Goal: Information Seeking & Learning: Find specific fact

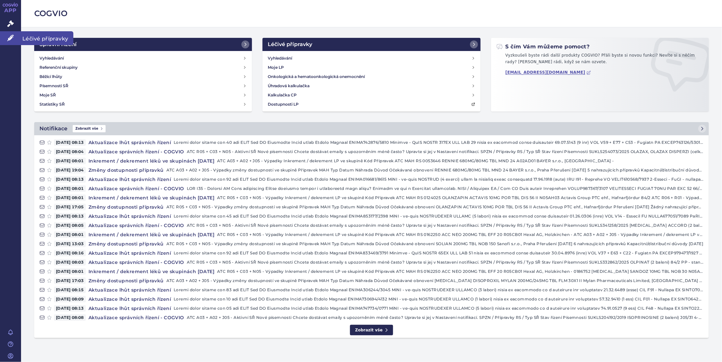
click at [9, 37] on icon at bounding box center [10, 38] width 7 height 7
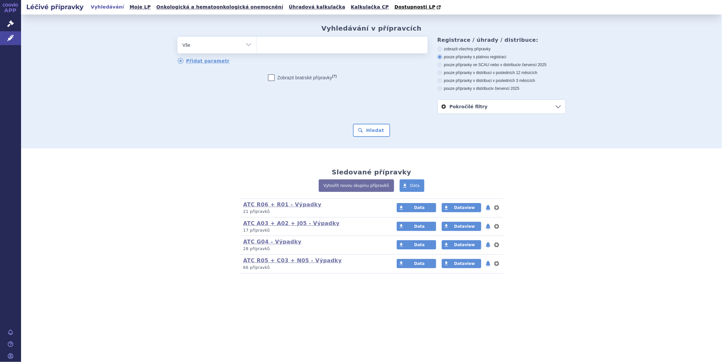
click at [271, 45] on ul at bounding box center [342, 44] width 171 height 14
click at [257, 45] on select at bounding box center [256, 44] width 0 height 16
type input "da"
type input "dap"
type input "dapa"
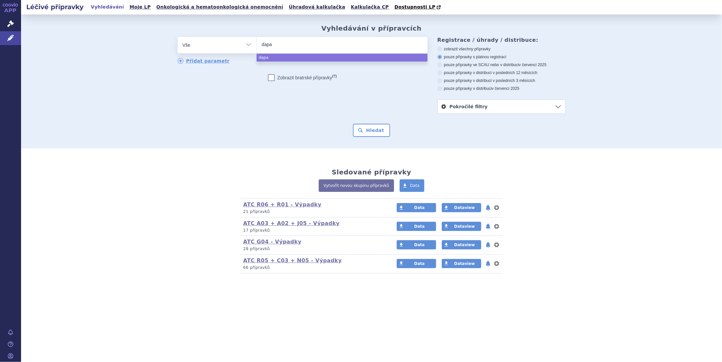
type input "dapag"
type input "dapagl"
select select "dapagl"
click at [373, 131] on button "Hledat" at bounding box center [371, 130] width 37 height 13
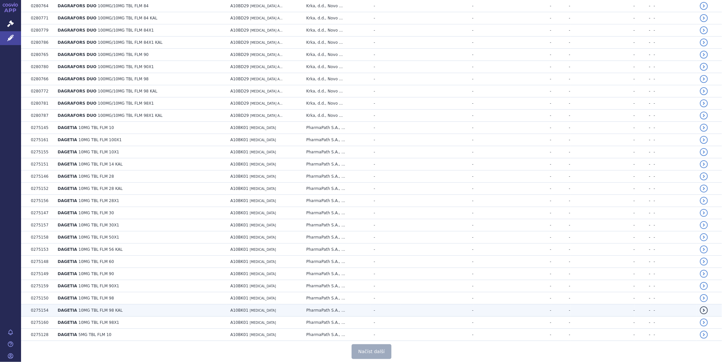
scroll to position [1065, 0]
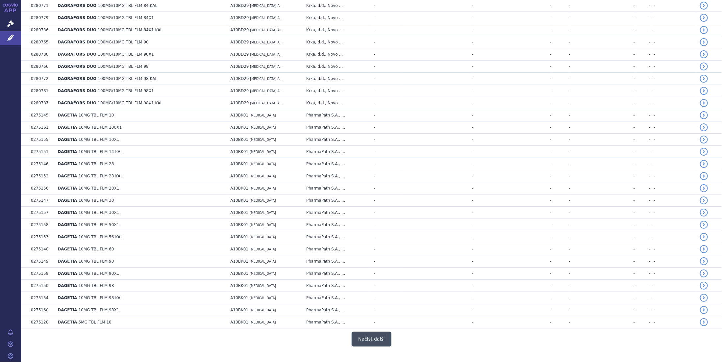
click at [361, 331] on button "Načíst další" at bounding box center [370, 338] width 39 height 15
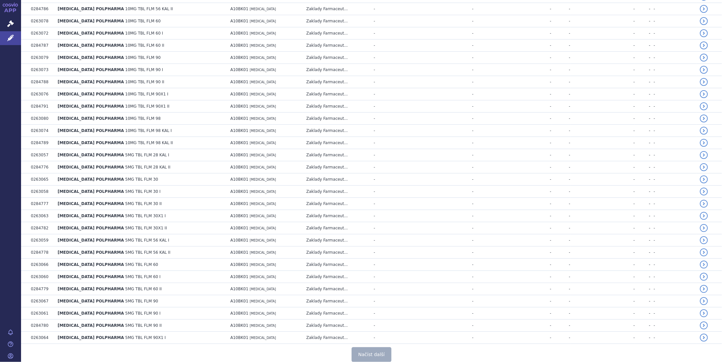
scroll to position [2267, 0]
click at [368, 346] on button "Načíst další" at bounding box center [370, 353] width 39 height 15
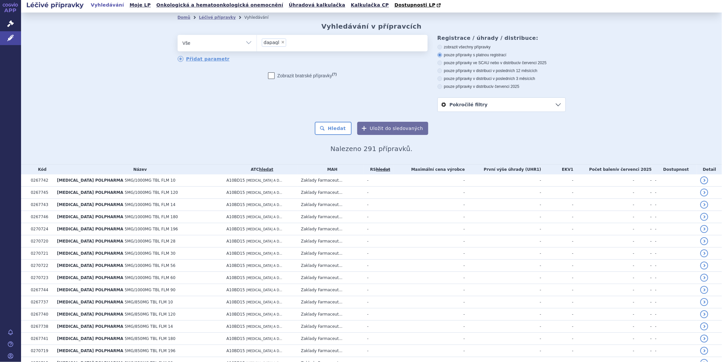
scroll to position [0, 0]
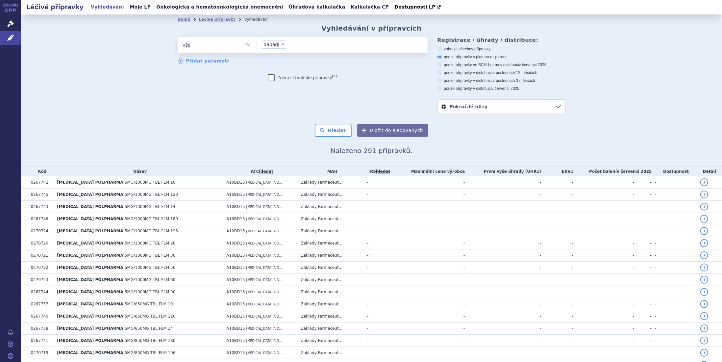
click at [281, 44] on span "×" at bounding box center [283, 44] width 4 height 4
click at [257, 44] on select "dapagl" at bounding box center [256, 44] width 0 height 16
select select
type input "fe"
type input "fen"
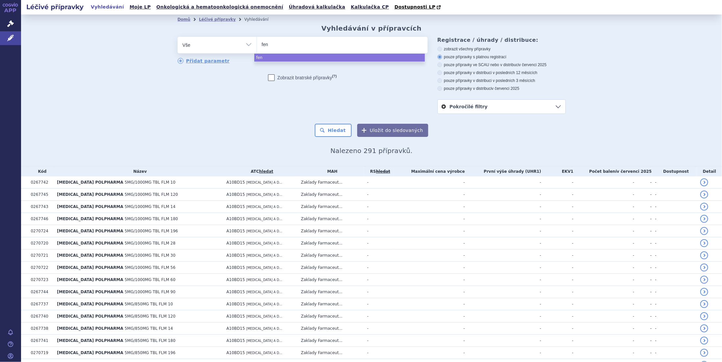
type input "feni"
type input "feniv"
select select "feniv"
click at [346, 129] on button "Hledat" at bounding box center [333, 130] width 37 height 13
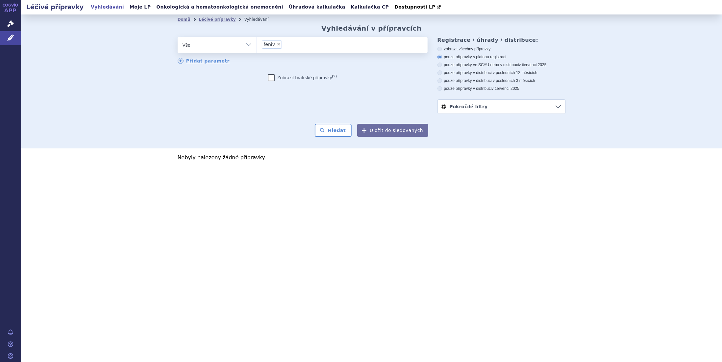
click at [277, 45] on span "×" at bounding box center [279, 44] width 4 height 4
click at [257, 45] on select "feniv" at bounding box center [256, 44] width 0 height 16
select select
type input "fa"
type input "fad"
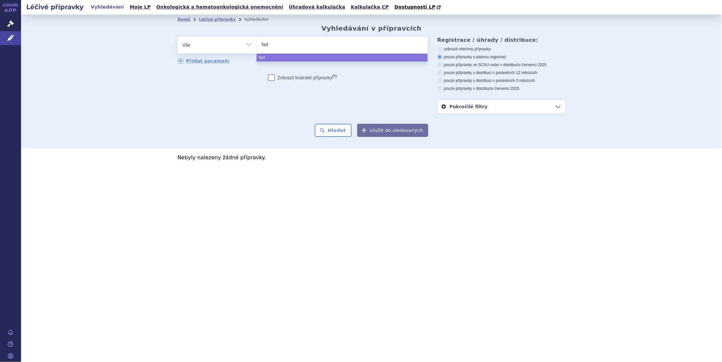
type input "fadi"
type input "fadir"
select select "fadir"
click at [333, 133] on button "Hledat" at bounding box center [333, 130] width 37 height 13
click at [276, 43] on span "×" at bounding box center [278, 44] width 4 height 4
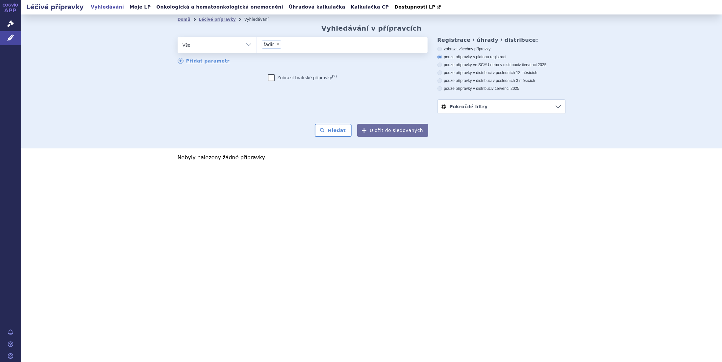
click at [257, 43] on select "fadir" at bounding box center [256, 44] width 0 height 16
select select
type input "do"
type input "dom"
type input "domy"
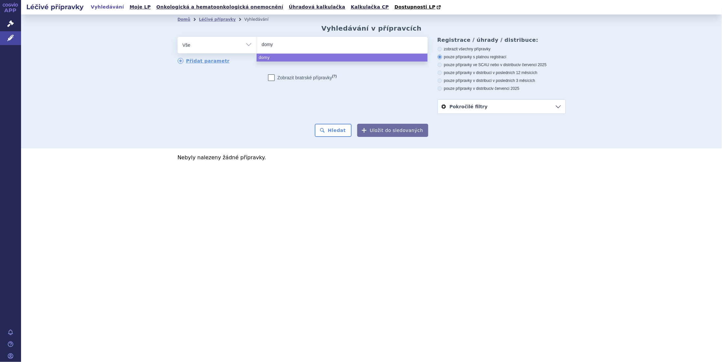
type input "domyr"
select select "domyr"
click at [344, 133] on button "Hledat" at bounding box center [333, 130] width 37 height 13
click at [441, 49] on icon at bounding box center [439, 49] width 5 height 5
click at [441, 49] on input "zobrazit všechny přípravky" at bounding box center [440, 50] width 4 height 4
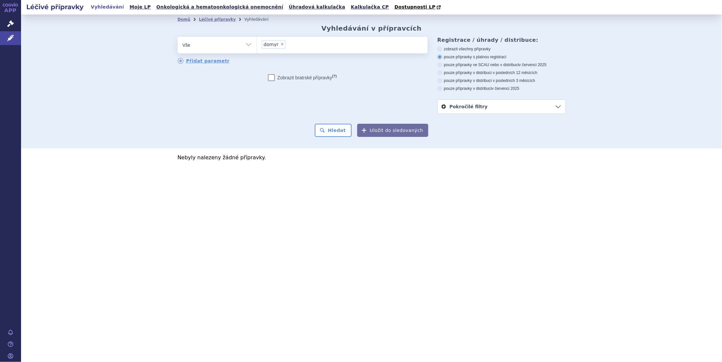
radio input "true"
click at [344, 133] on button "Hledat" at bounding box center [333, 130] width 37 height 13
click at [280, 44] on span "×" at bounding box center [282, 44] width 4 height 4
click at [257, 44] on select "domyr" at bounding box center [256, 44] width 0 height 16
select select
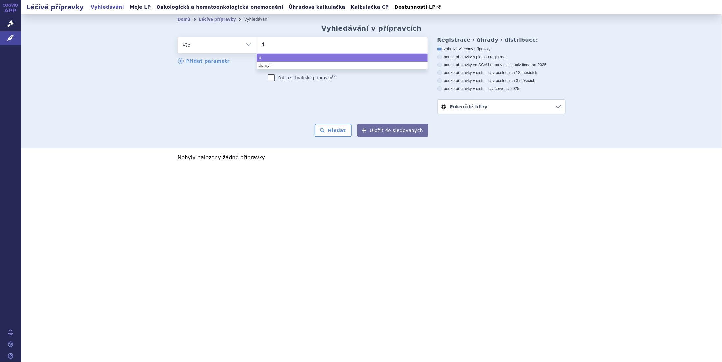
type input "da"
type input "dar"
type input "dari"
type input "dariv"
select select "dariv"
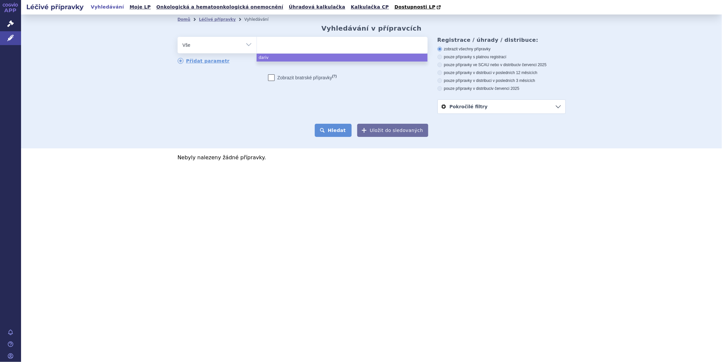
click at [344, 129] on button "Hledat" at bounding box center [333, 130] width 37 height 13
click at [277, 44] on span "×" at bounding box center [279, 44] width 4 height 4
click at [257, 44] on select "dariv" at bounding box center [256, 44] width 0 height 16
select select
type input "da"
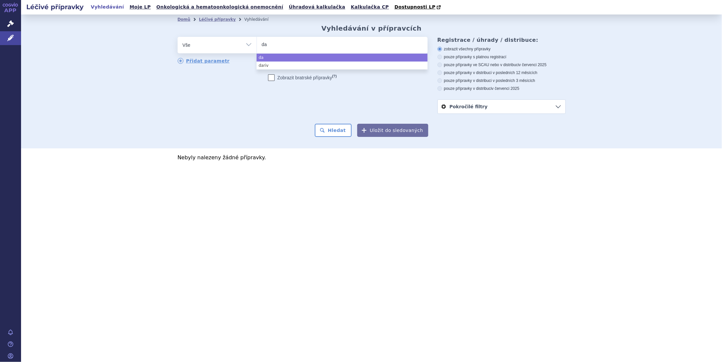
type input "dar"
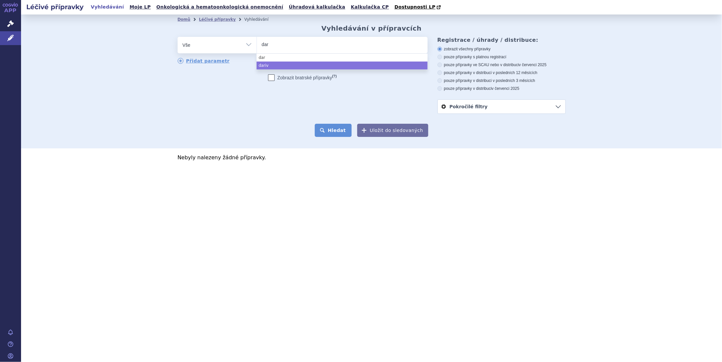
select select "dariv"
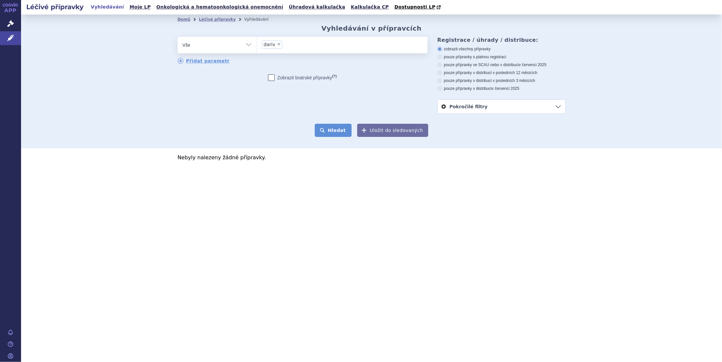
click at [333, 129] on button "Hledat" at bounding box center [333, 130] width 37 height 13
click at [277, 44] on span "×" at bounding box center [279, 44] width 4 height 4
click at [257, 44] on select "dariv" at bounding box center [256, 44] width 0 height 16
select select
type input "da"
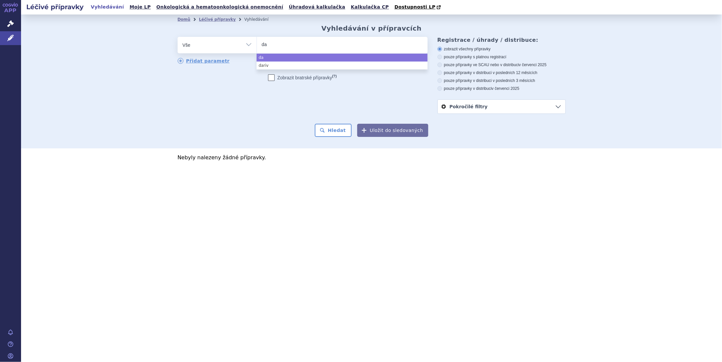
click at [300, 45] on ul "da" at bounding box center [342, 44] width 171 height 14
click at [257, 45] on select "dariv da" at bounding box center [256, 44] width 0 height 16
select select "da"
click at [345, 131] on button "Hledat" at bounding box center [333, 130] width 37 height 13
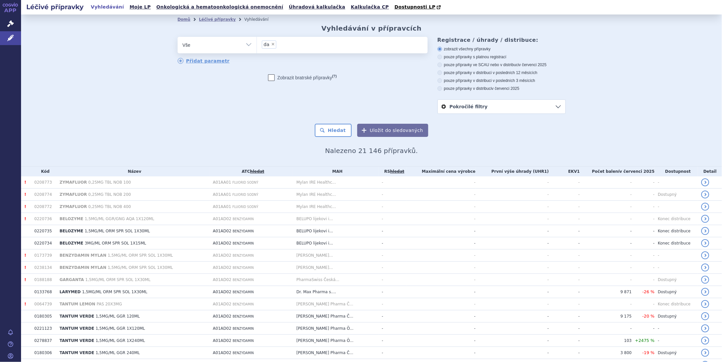
click at [271, 44] on span "×" at bounding box center [273, 44] width 4 height 4
click at [257, 44] on select "da" at bounding box center [256, 44] width 0 height 16
select select
type input "da"
type input "dare"
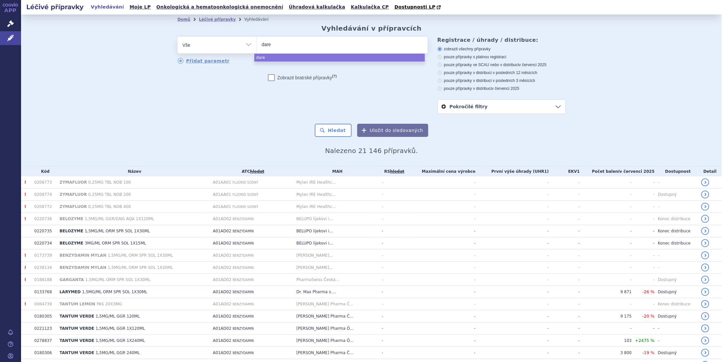
type input "darev"
select select "darev"
click at [334, 132] on button "Hledat" at bounding box center [333, 130] width 37 height 13
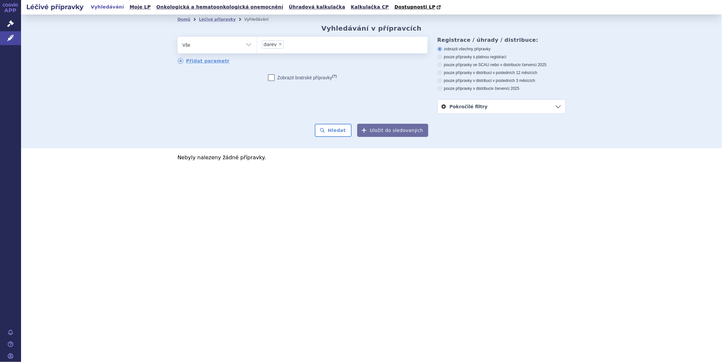
click at [279, 44] on span "×" at bounding box center [280, 44] width 4 height 4
click at [257, 44] on select "darev" at bounding box center [256, 44] width 0 height 16
select select
